Goal: Transaction & Acquisition: Purchase product/service

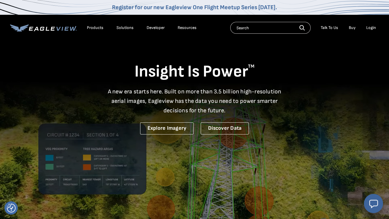
click at [371, 29] on div "Login" at bounding box center [371, 27] width 10 height 5
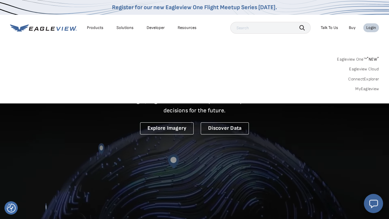
click at [368, 87] on link "MyEagleview" at bounding box center [367, 88] width 24 height 5
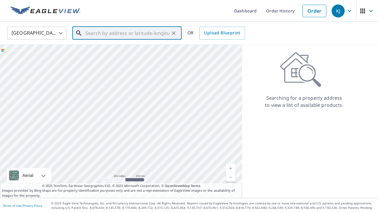
click at [146, 33] on input "text" at bounding box center [127, 33] width 84 height 17
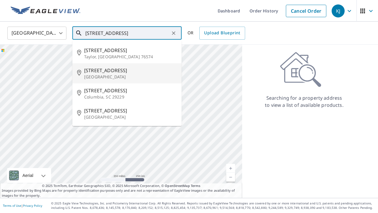
click at [131, 71] on span "[STREET_ADDRESS]" at bounding box center [130, 70] width 93 height 7
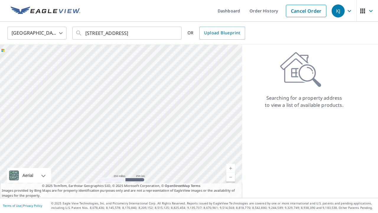
type input "[STREET_ADDRESS]"
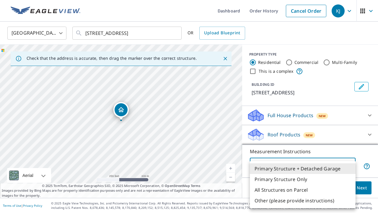
click at [337, 160] on body "KJ KJ Dashboard Order History Cancel Order KJ United States US ​ 205 Pintail Ln…" at bounding box center [189, 106] width 378 height 213
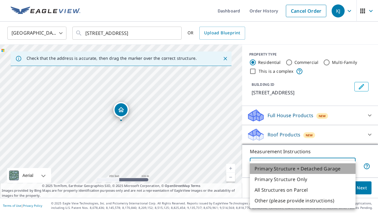
click at [342, 167] on li "Primary Structure + Detached Garage" at bounding box center [303, 168] width 106 height 11
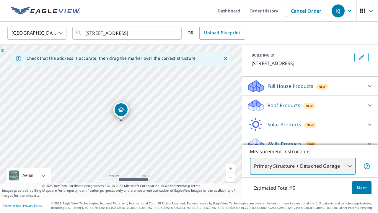
scroll to position [36, 0]
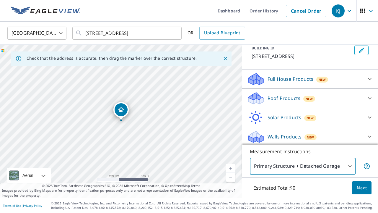
click at [367, 82] on icon at bounding box center [369, 78] width 7 height 7
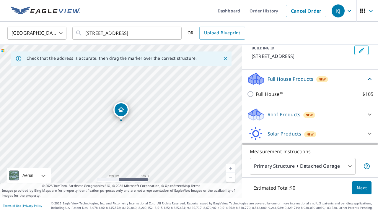
click at [365, 76] on div "Full House Products New" at bounding box center [306, 79] width 119 height 14
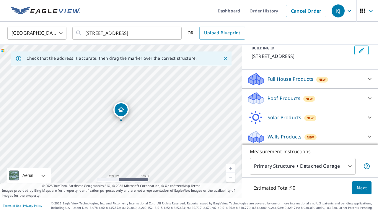
click at [362, 90] on div "Roof Products New Premium $32.75 - $87 Gutter $13.75 Bid Perfect™ $18" at bounding box center [310, 98] width 136 height 19
click at [362, 93] on div "Roof Products New" at bounding box center [305, 98] width 116 height 14
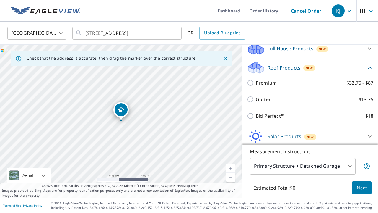
scroll to position [75, 0]
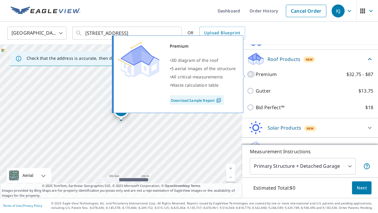
click at [251, 74] on input "Premium $32.75 - $87" at bounding box center [251, 74] width 9 height 7
checkbox input "true"
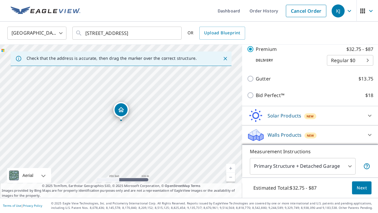
scroll to position [0, 0]
click at [362, 186] on span "Next" at bounding box center [362, 187] width 10 height 7
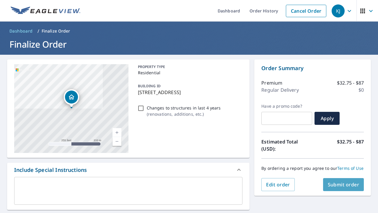
click at [344, 186] on span "Submit order" at bounding box center [344, 184] width 32 height 6
